Goal: Check status: Check status

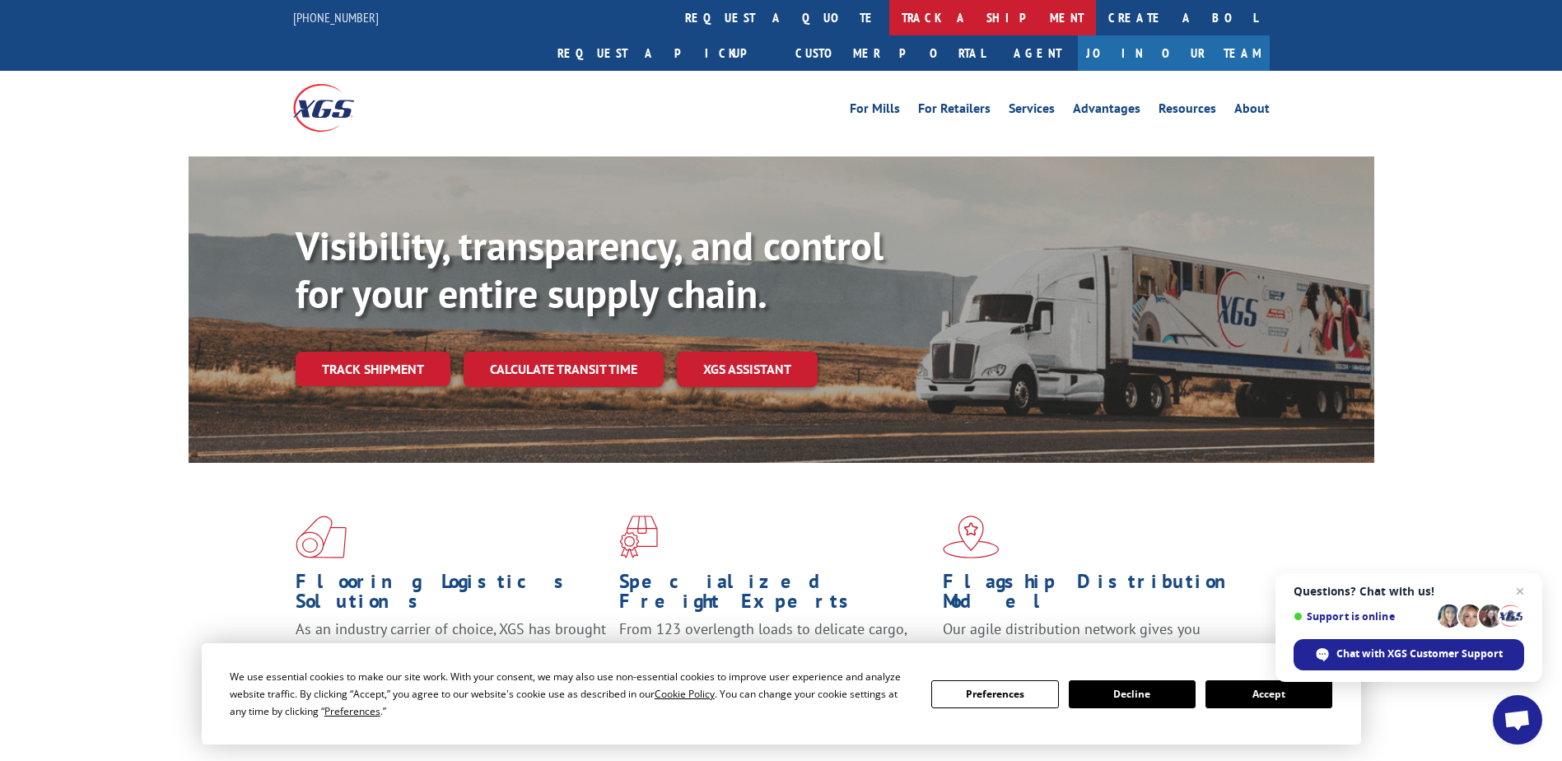
click at [889, 21] on link "track a shipment" at bounding box center [992, 17] width 207 height 35
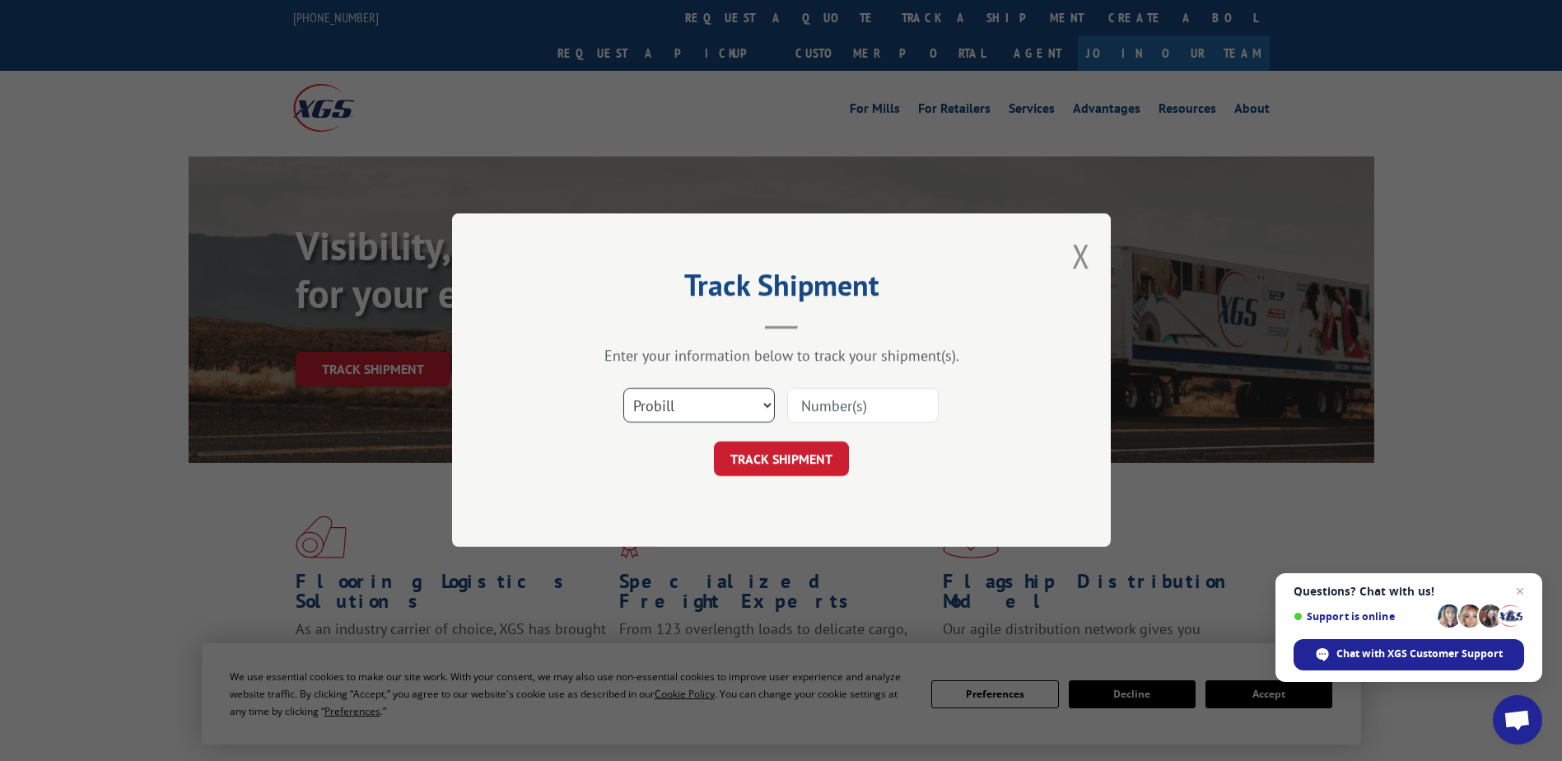
click at [749, 409] on select "Select category... Probill BOL PO" at bounding box center [699, 406] width 152 height 35
select select "bol"
click at [623, 389] on select "Select category... Probill BOL PO" at bounding box center [699, 406] width 152 height 35
click at [850, 403] on input at bounding box center [863, 406] width 152 height 35
paste input "33634954"
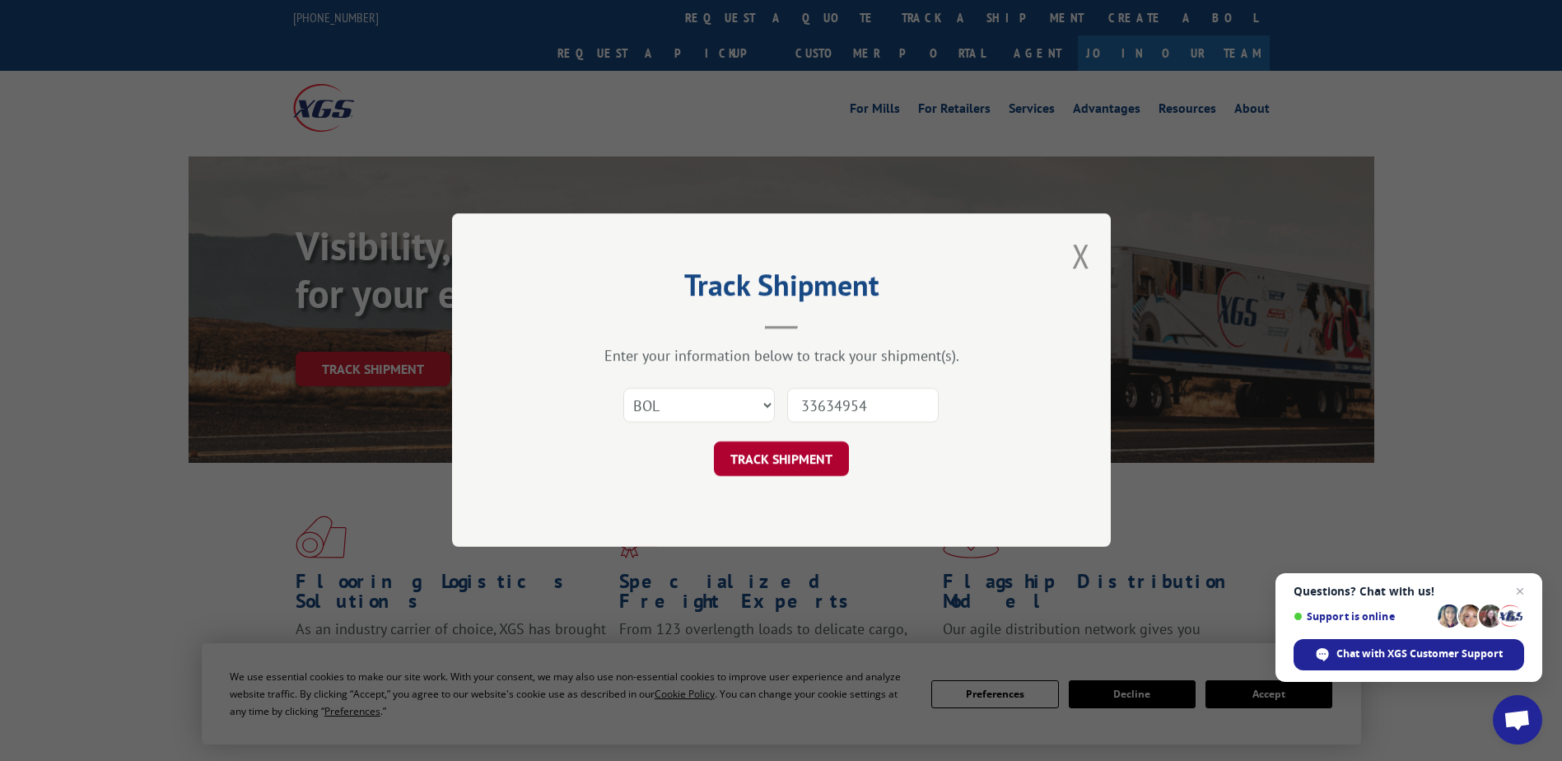
type input "33634954"
click at [785, 464] on button "TRACK SHIPMENT" at bounding box center [781, 459] width 135 height 35
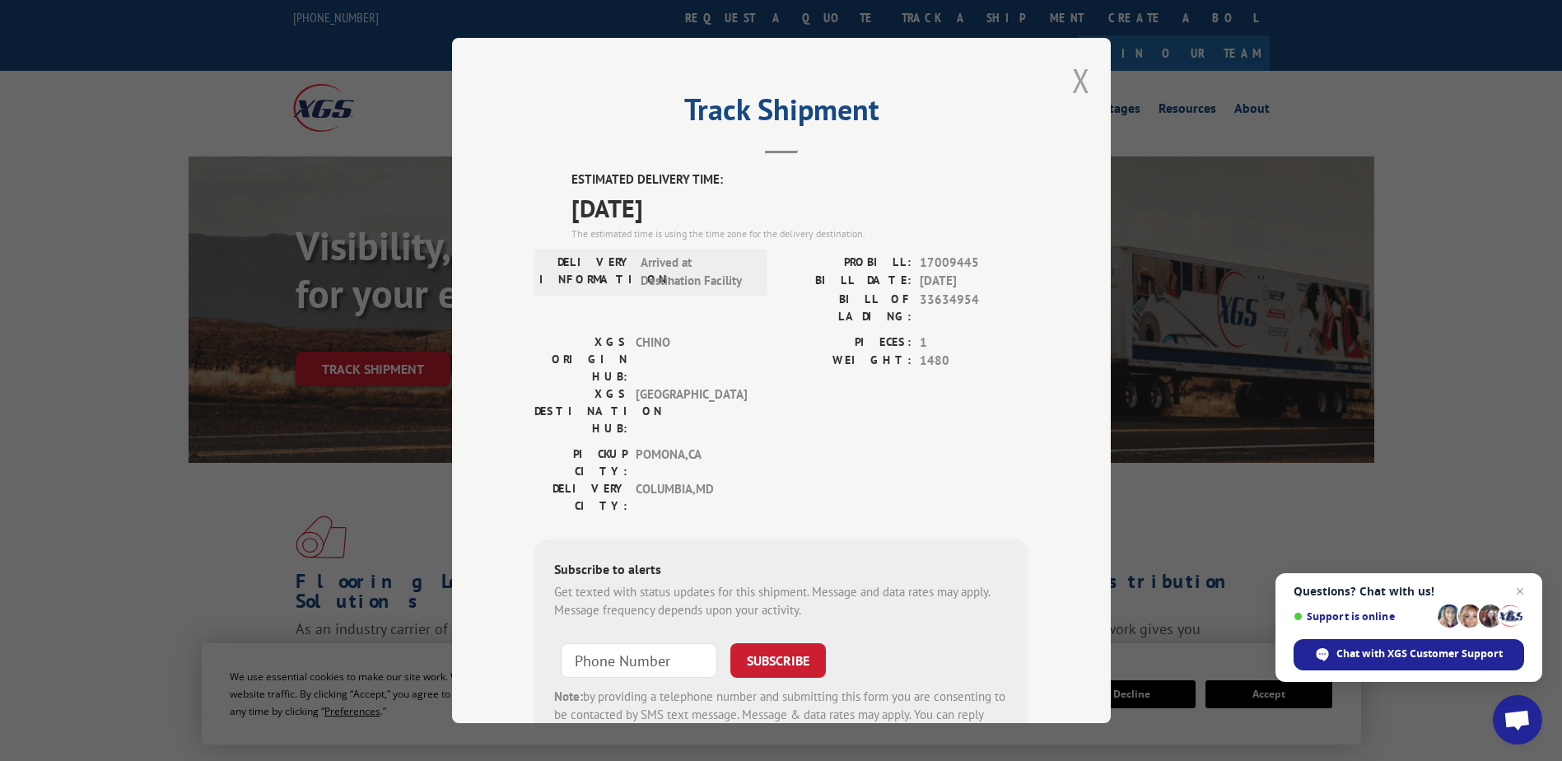
click at [1074, 80] on button "Close modal" at bounding box center [1081, 80] width 18 height 44
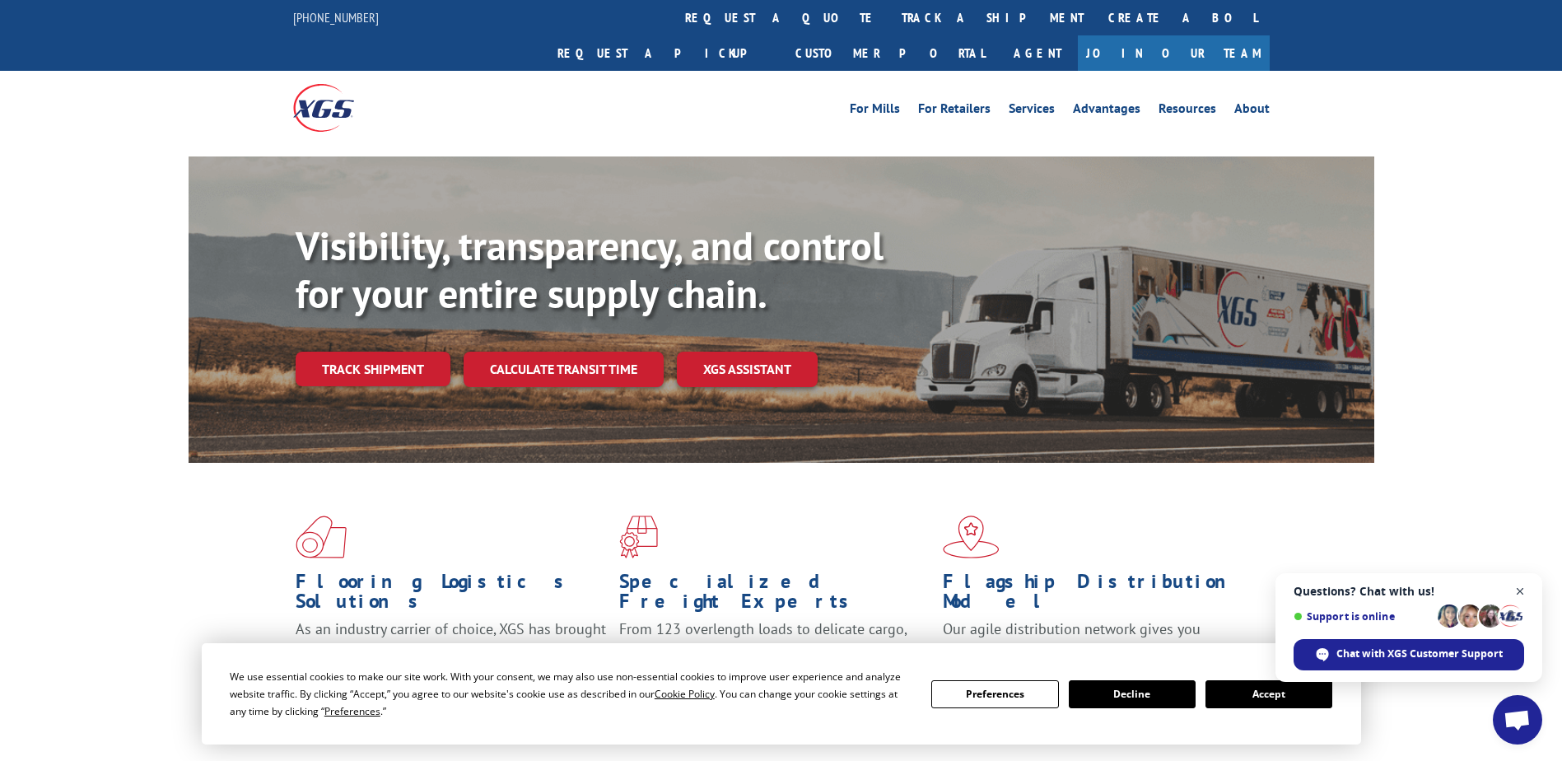
click at [1520, 589] on span "Close chat" at bounding box center [1520, 591] width 21 height 21
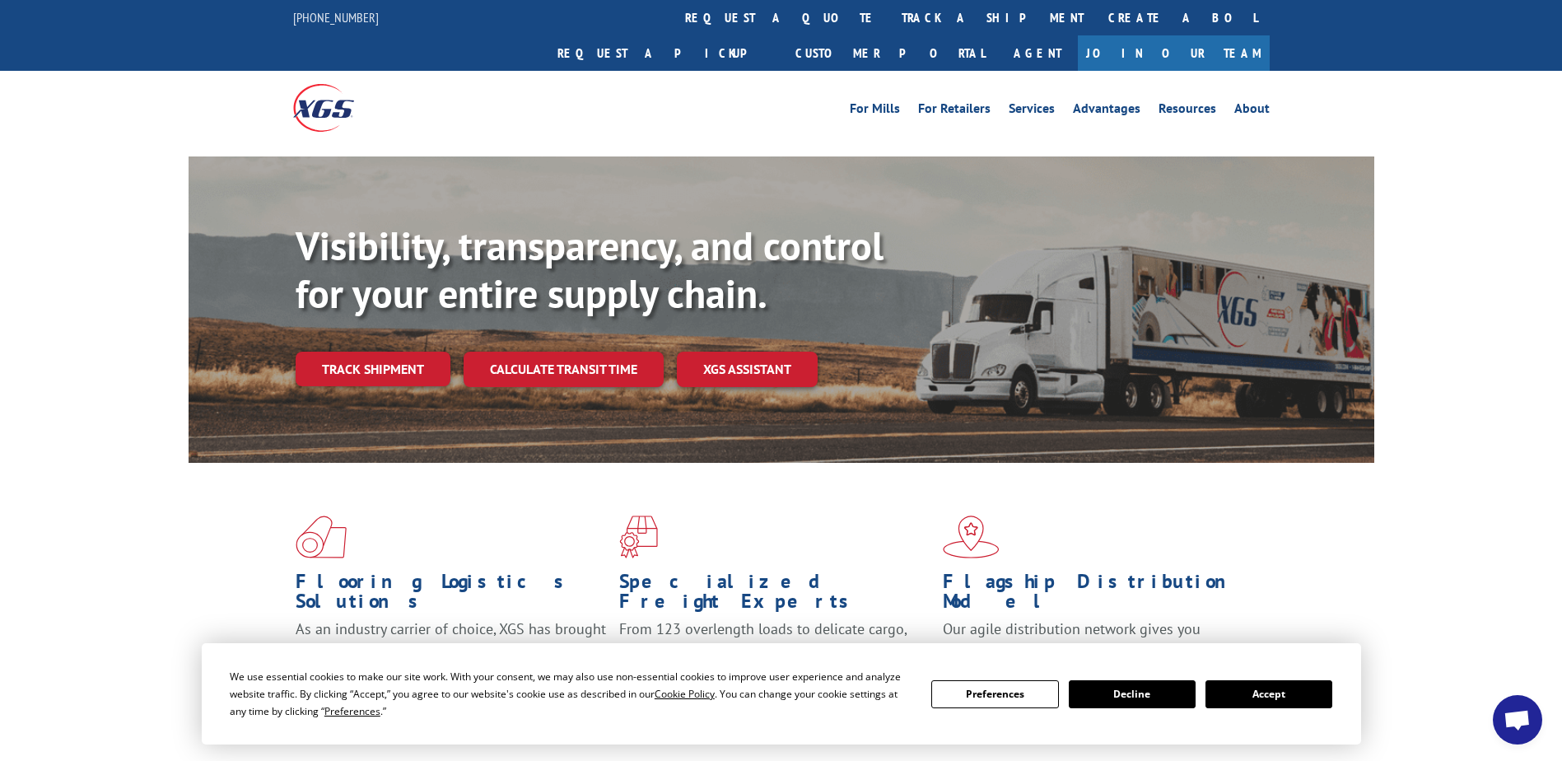
click at [1252, 692] on button "Accept" at bounding box center [1269, 694] width 127 height 28
